Goal: Task Accomplishment & Management: Complete application form

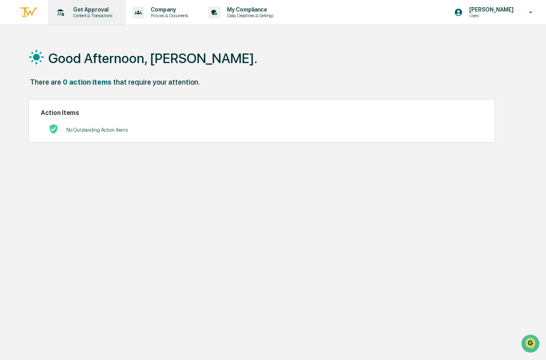
click at [91, 16] on p "Content & Transactions" at bounding box center [92, 16] width 50 height 6
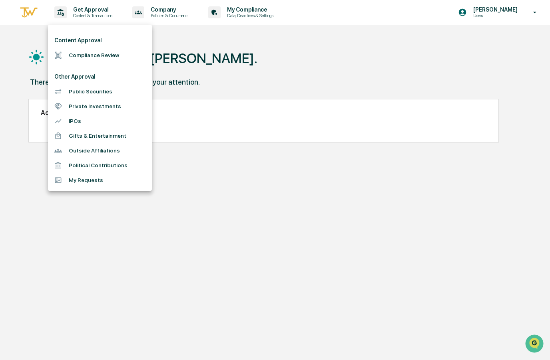
click at [85, 55] on li "Compliance Review" at bounding box center [100, 55] width 104 height 15
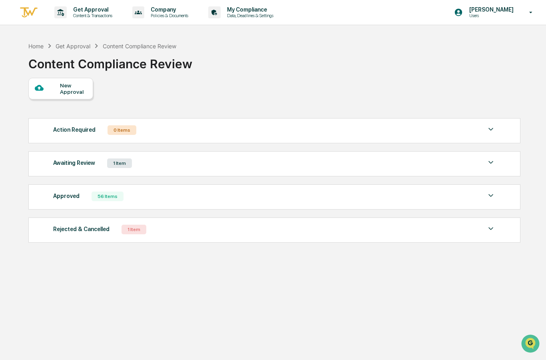
click at [68, 92] on div "New Approval" at bounding box center [73, 88] width 27 height 13
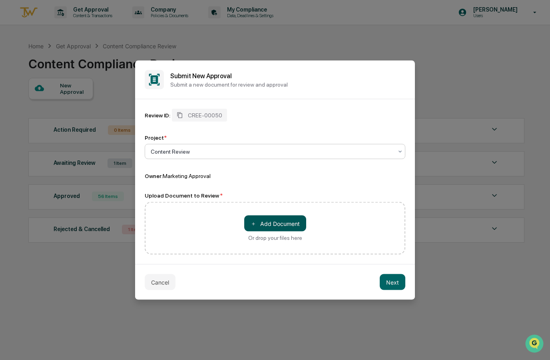
click at [262, 220] on button "＋ Add Document" at bounding box center [275, 224] width 62 height 16
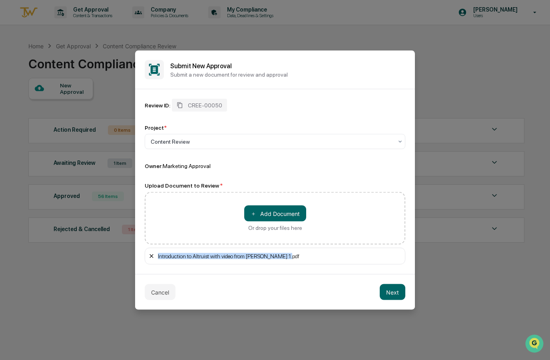
drag, startPoint x: 291, startPoint y: 256, endPoint x: 152, endPoint y: 258, distance: 139.0
click at [152, 258] on div "Introduction to Altruist with video from [PERSON_NAME] 1.pdf" at bounding box center [275, 256] width 260 height 17
copy div "Introduction to Altruist with video from [PERSON_NAME] 1.pdf"
click at [177, 138] on div at bounding box center [272, 142] width 242 height 8
drag, startPoint x: 176, startPoint y: 138, endPoint x: 159, endPoint y: 139, distance: 17.2
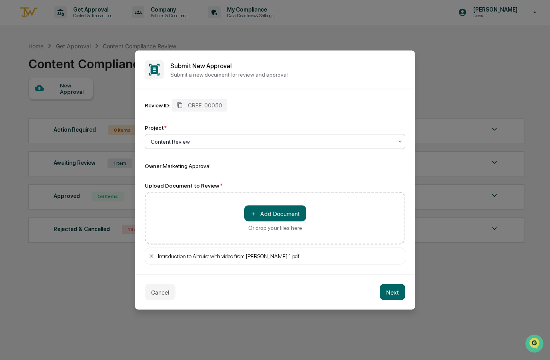
click at [159, 139] on div at bounding box center [272, 142] width 242 height 8
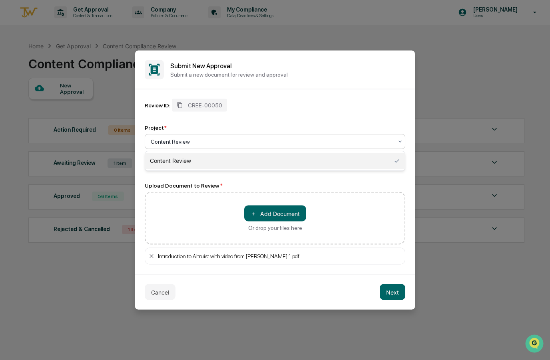
click at [157, 139] on div at bounding box center [272, 142] width 242 height 8
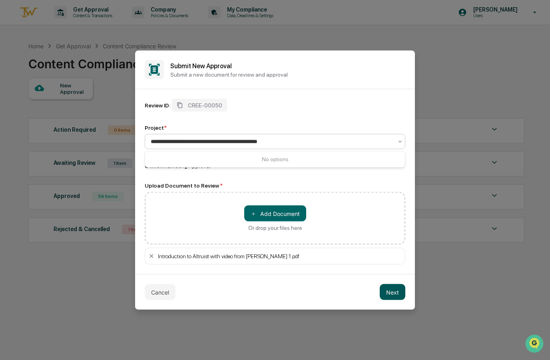
type input "**********"
click at [394, 292] on button "Next" at bounding box center [392, 292] width 26 height 16
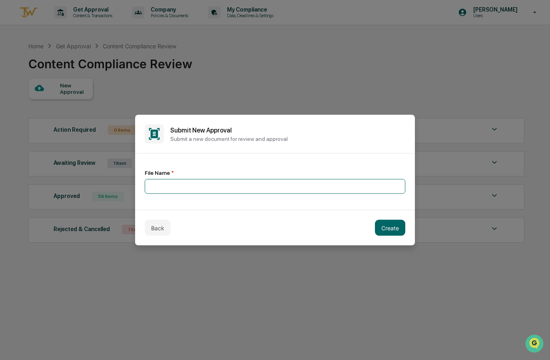
click at [199, 186] on input at bounding box center [275, 186] width 260 height 15
type input "*"
type input "**********"
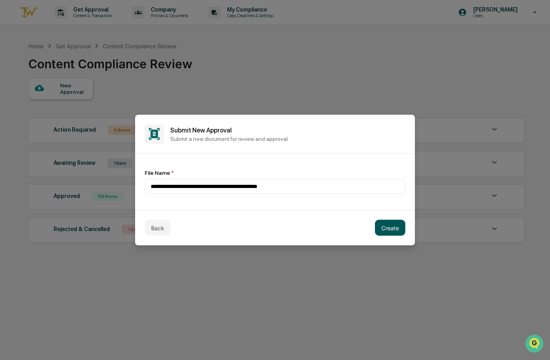
click at [390, 224] on button "Create" at bounding box center [390, 228] width 30 height 16
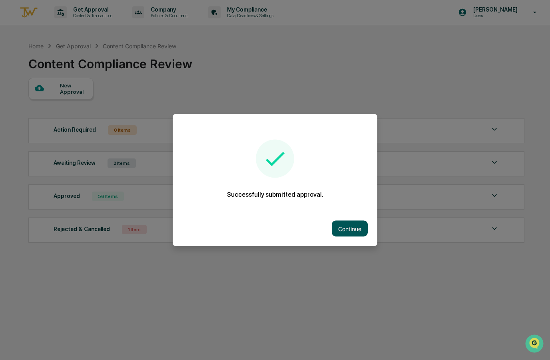
click at [344, 224] on button "Continue" at bounding box center [350, 229] width 36 height 16
